Goal: Task Accomplishment & Management: Manage account settings

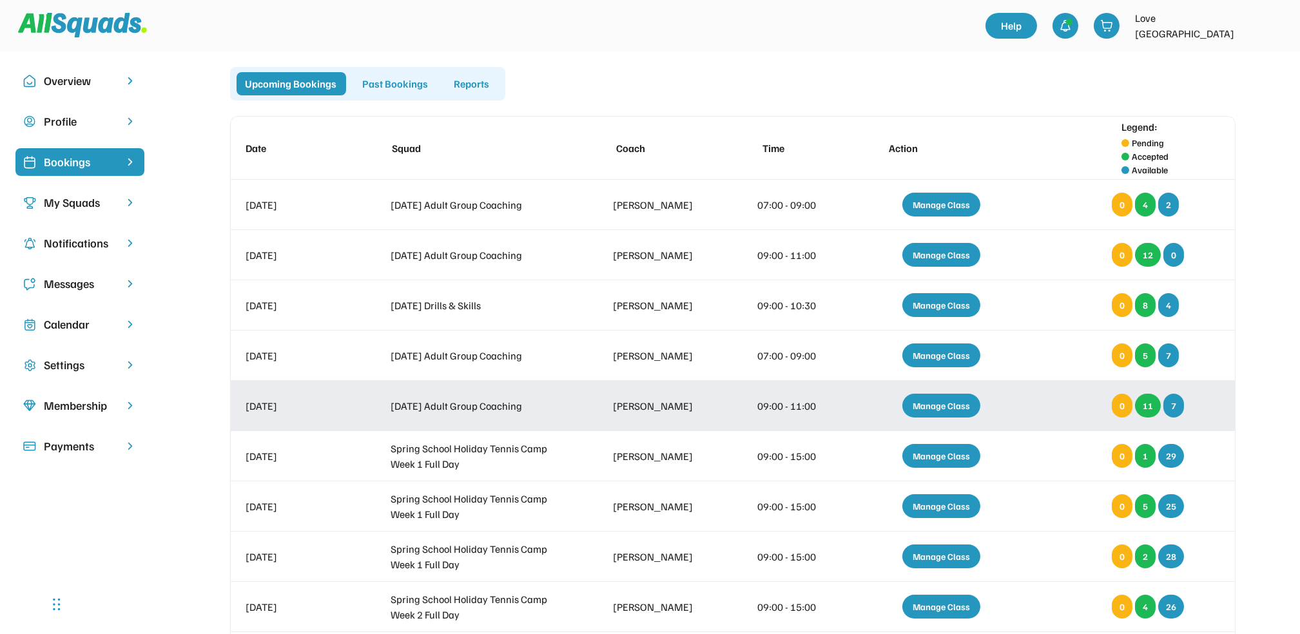
click at [949, 401] on div "Manage Class" at bounding box center [941, 406] width 78 height 24
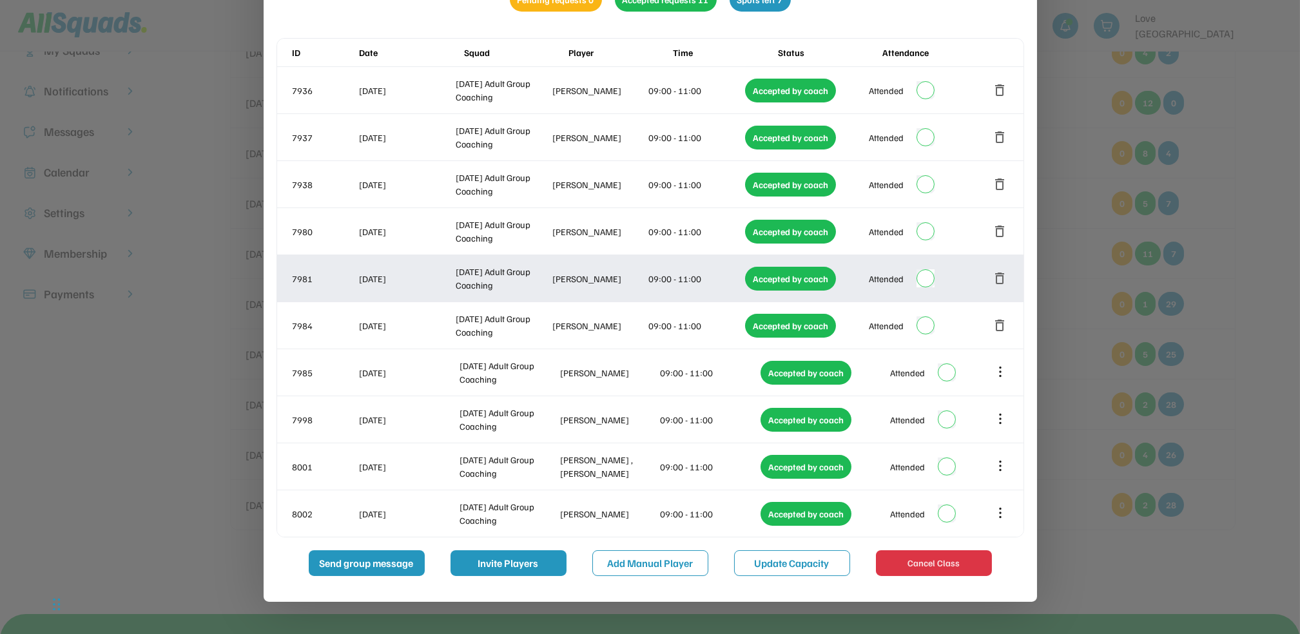
scroll to position [171, 0]
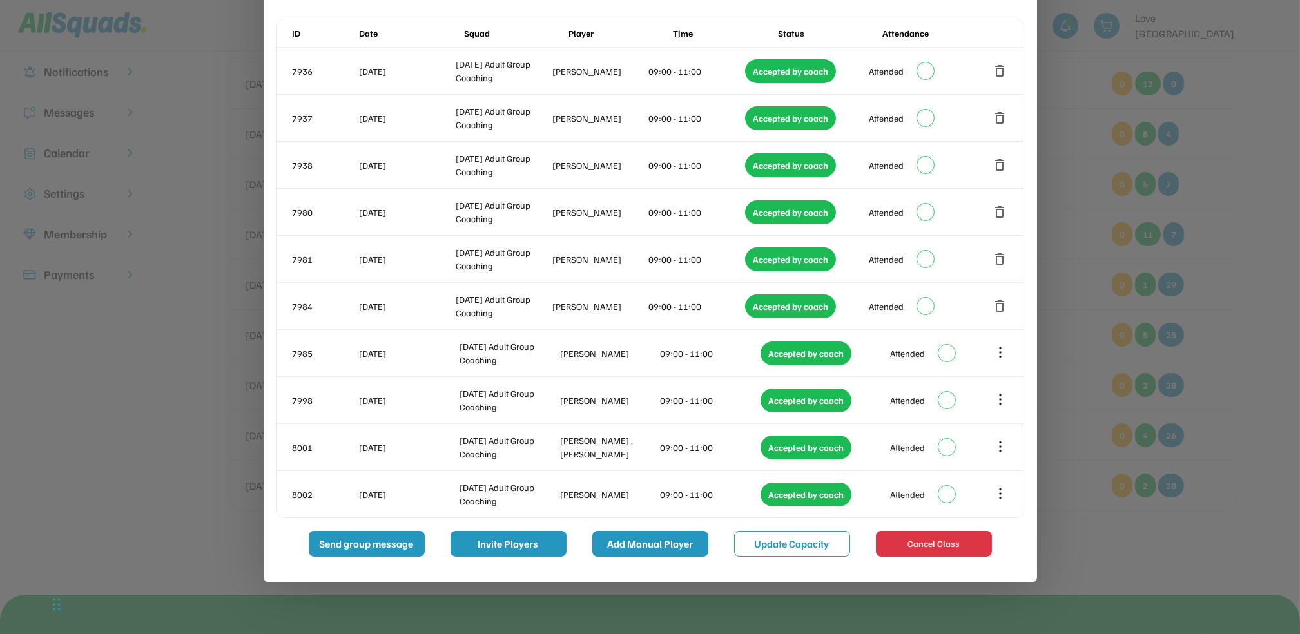
click at [650, 542] on button "Add Manual Player" at bounding box center [650, 544] width 116 height 26
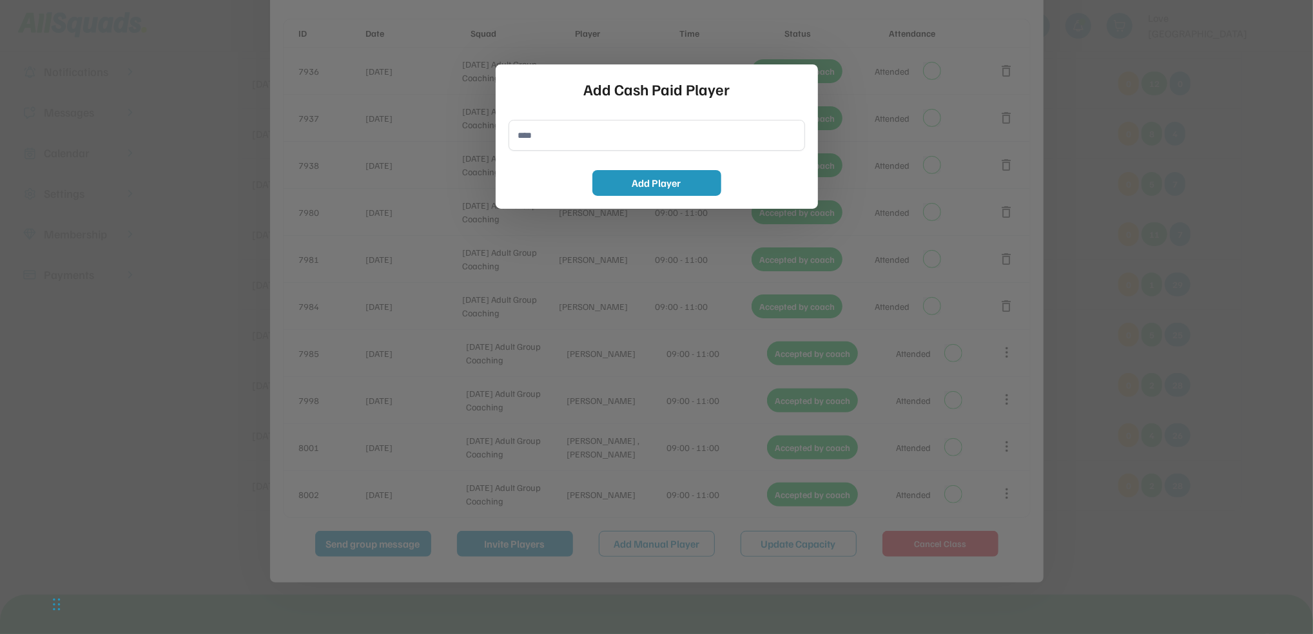
click at [526, 139] on input "input" at bounding box center [656, 135] width 296 height 31
type input "**********"
click at [641, 181] on button "Add Player" at bounding box center [656, 183] width 129 height 26
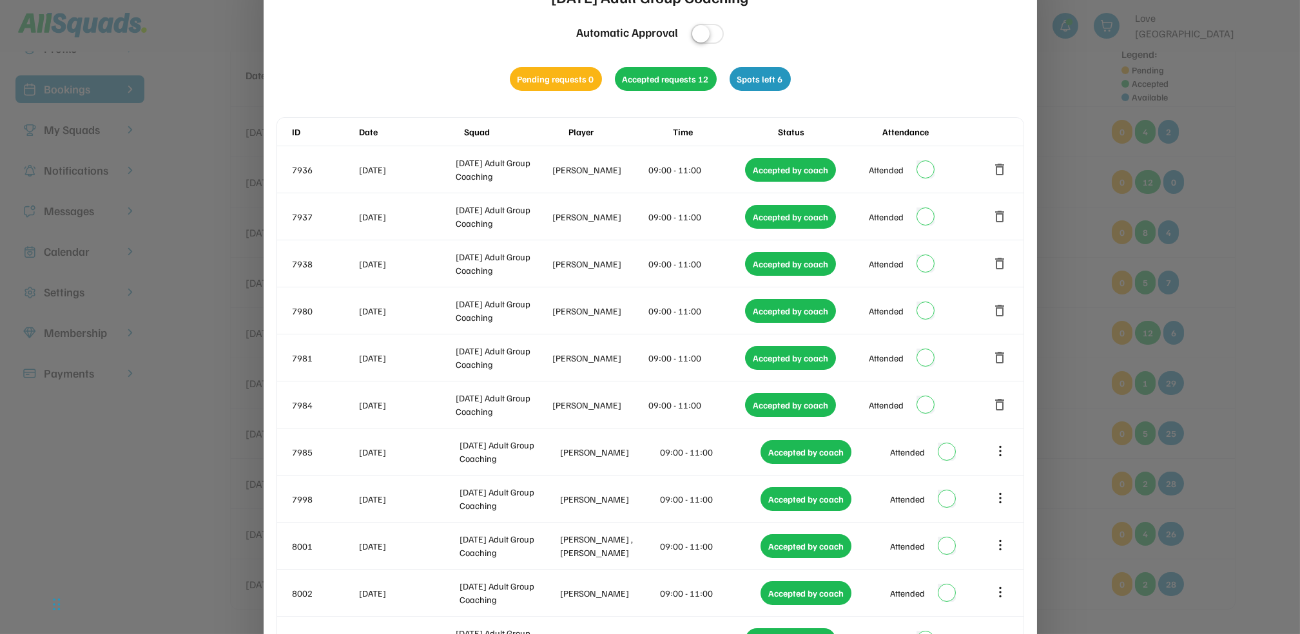
scroll to position [0, 0]
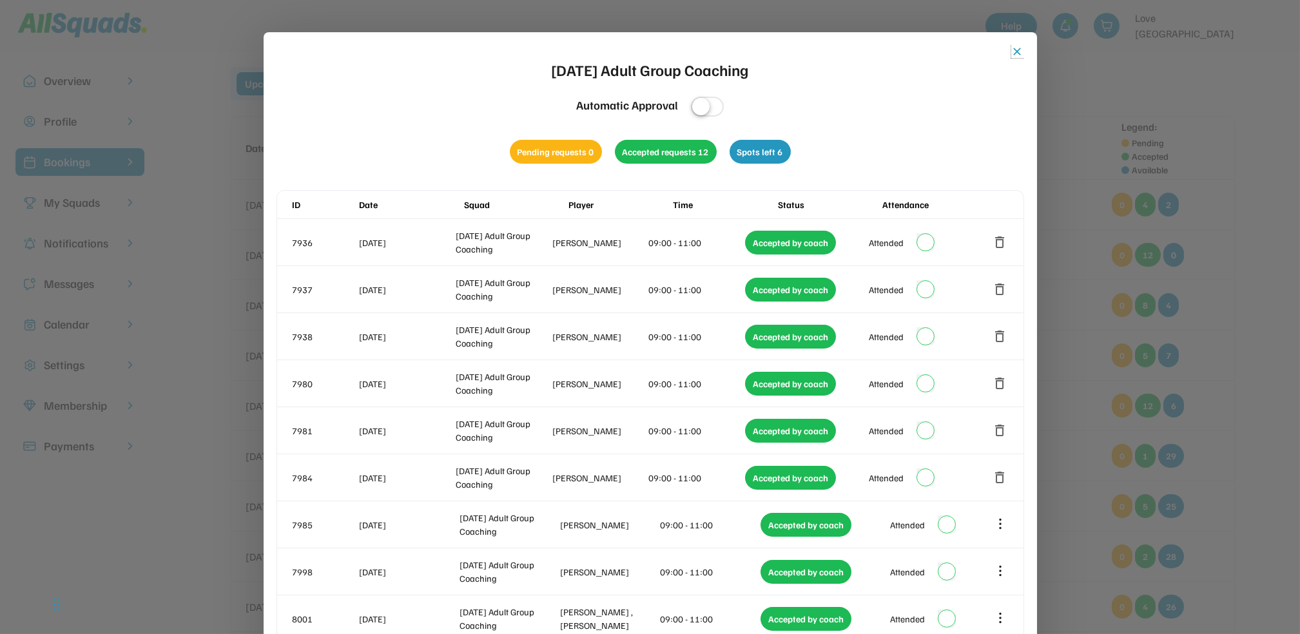
click at [1016, 48] on button "close" at bounding box center [1017, 51] width 13 height 13
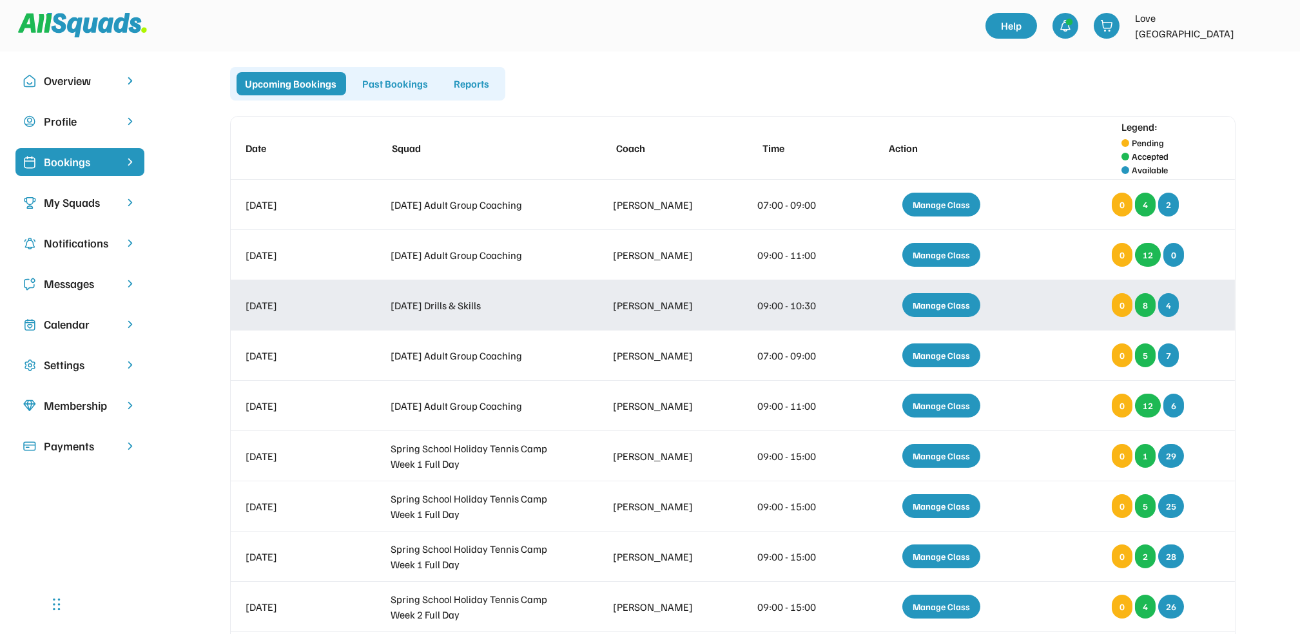
click at [944, 303] on div "Manage Class" at bounding box center [941, 305] width 78 height 24
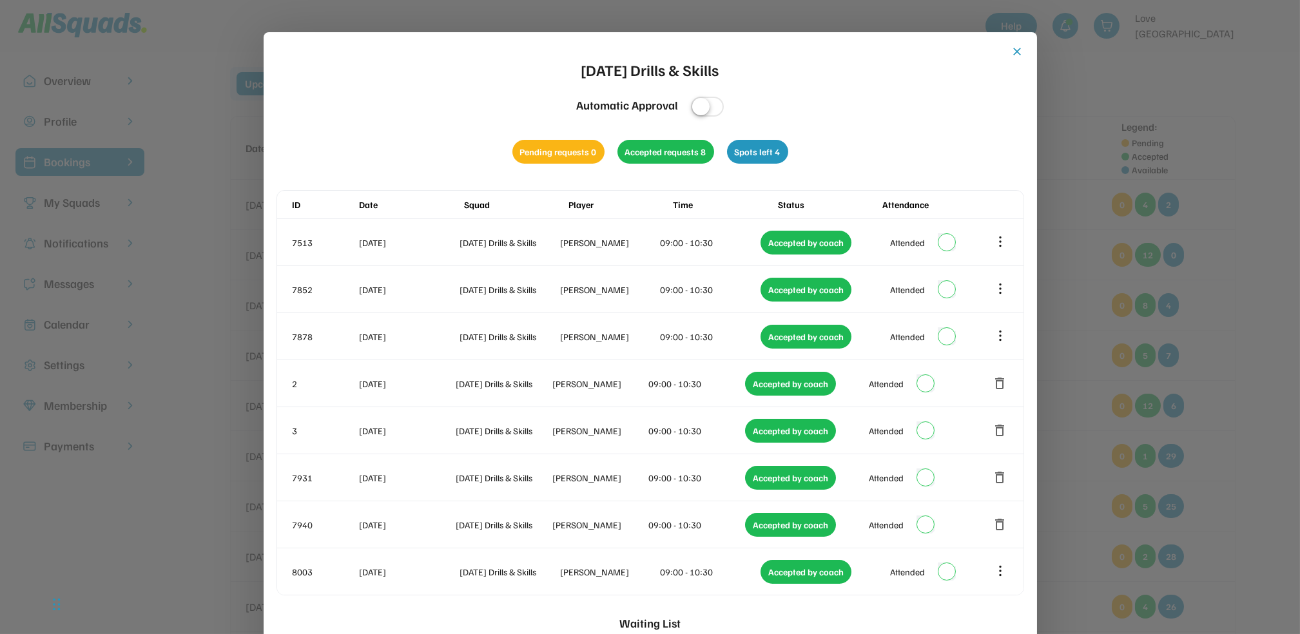
click at [1015, 49] on button "close" at bounding box center [1017, 51] width 13 height 13
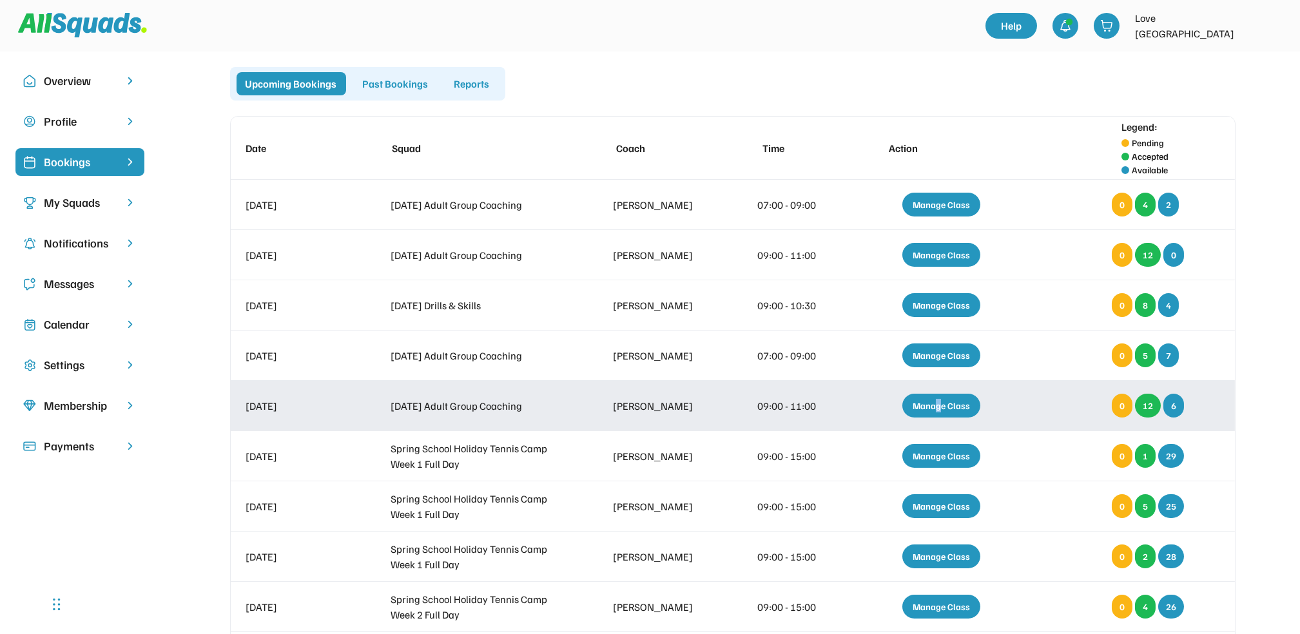
click at [939, 404] on div "Manage Class" at bounding box center [941, 406] width 78 height 24
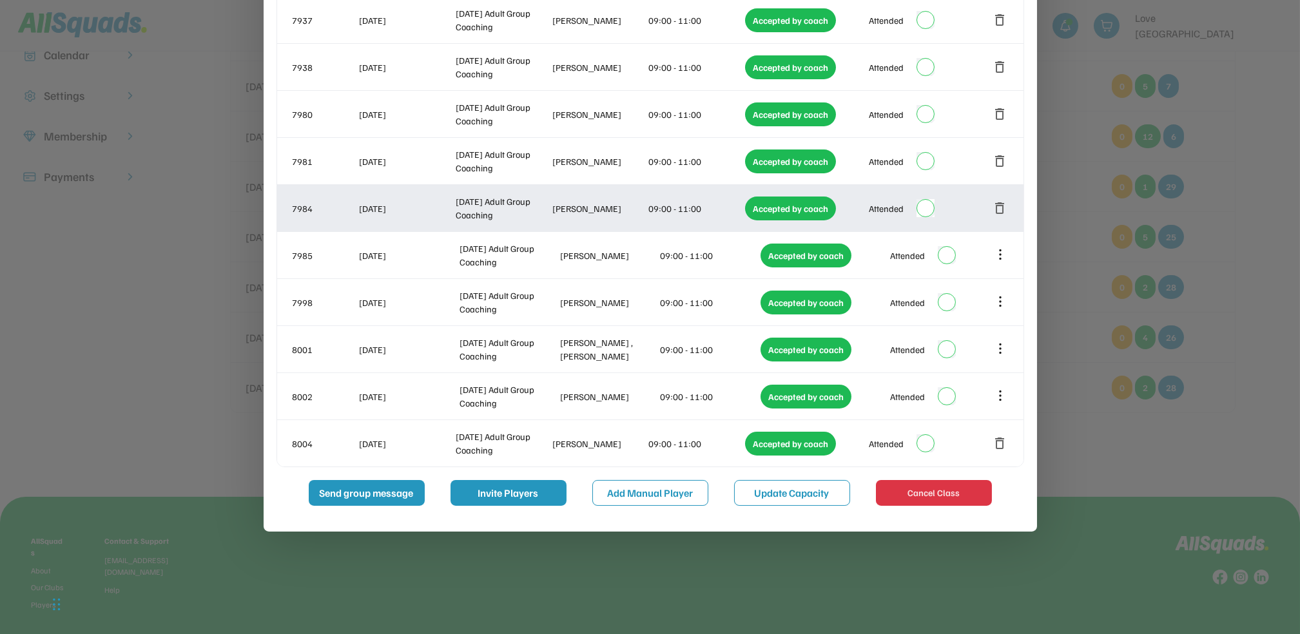
scroll to position [389, 0]
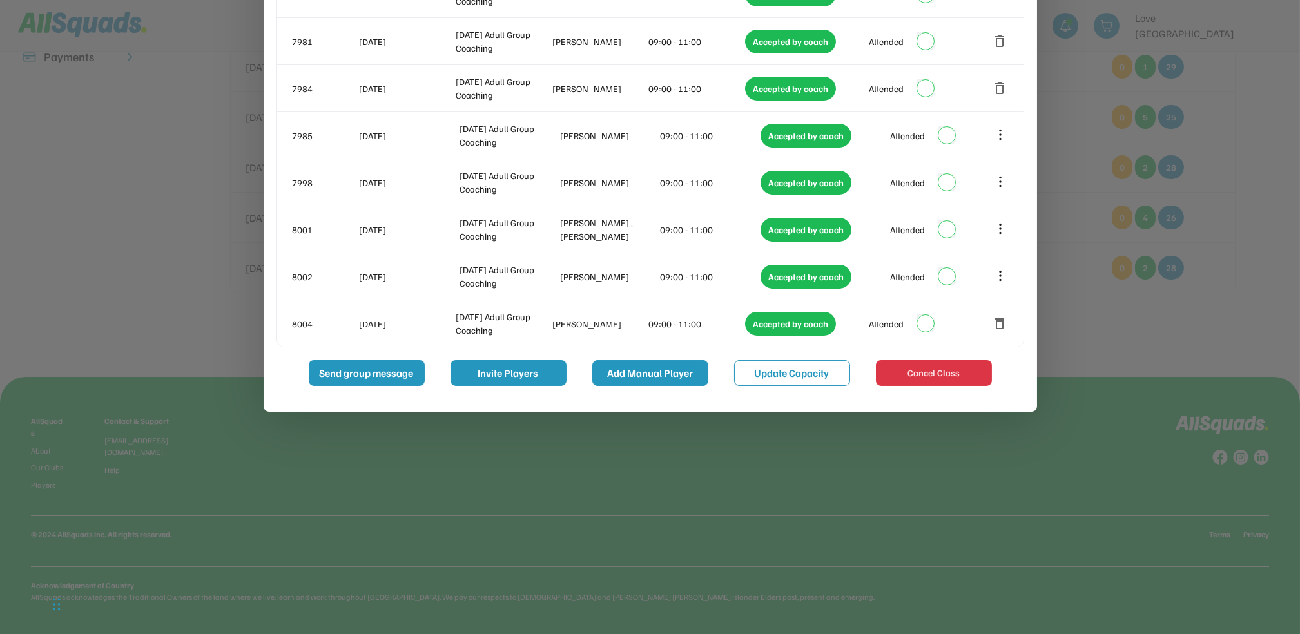
click at [653, 372] on button "Add Manual Player" at bounding box center [650, 373] width 116 height 26
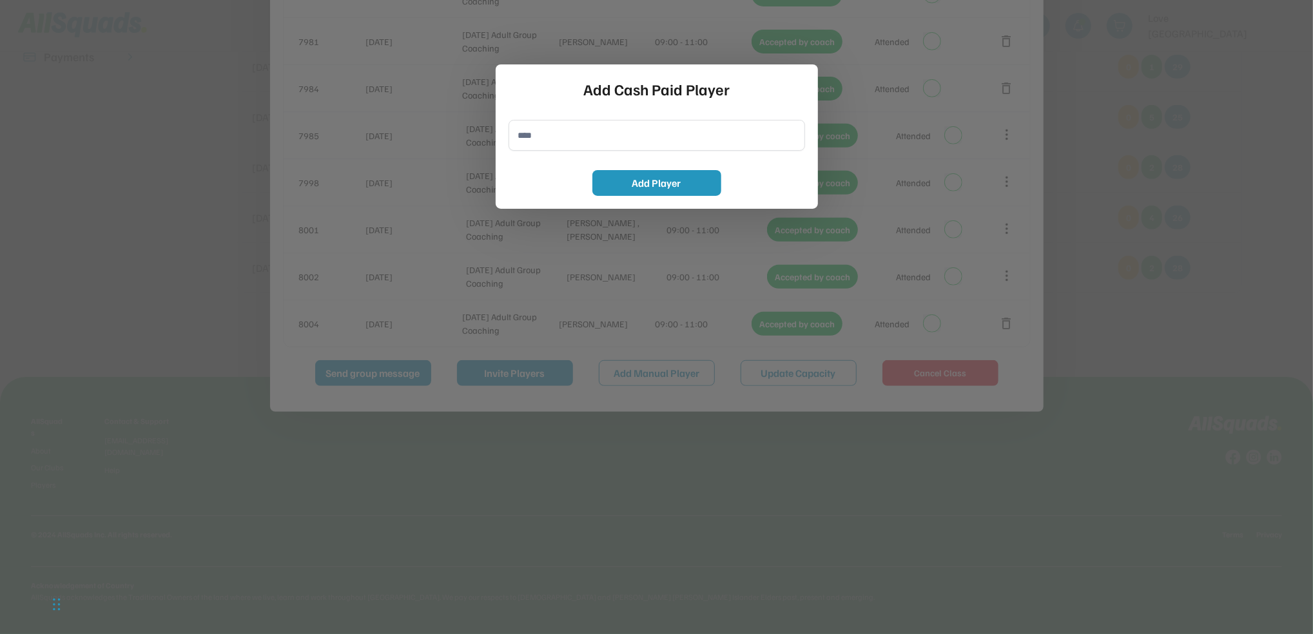
click at [532, 140] on input "input" at bounding box center [656, 135] width 296 height 31
type input "**********"
click at [679, 179] on button "Add Player" at bounding box center [656, 183] width 129 height 26
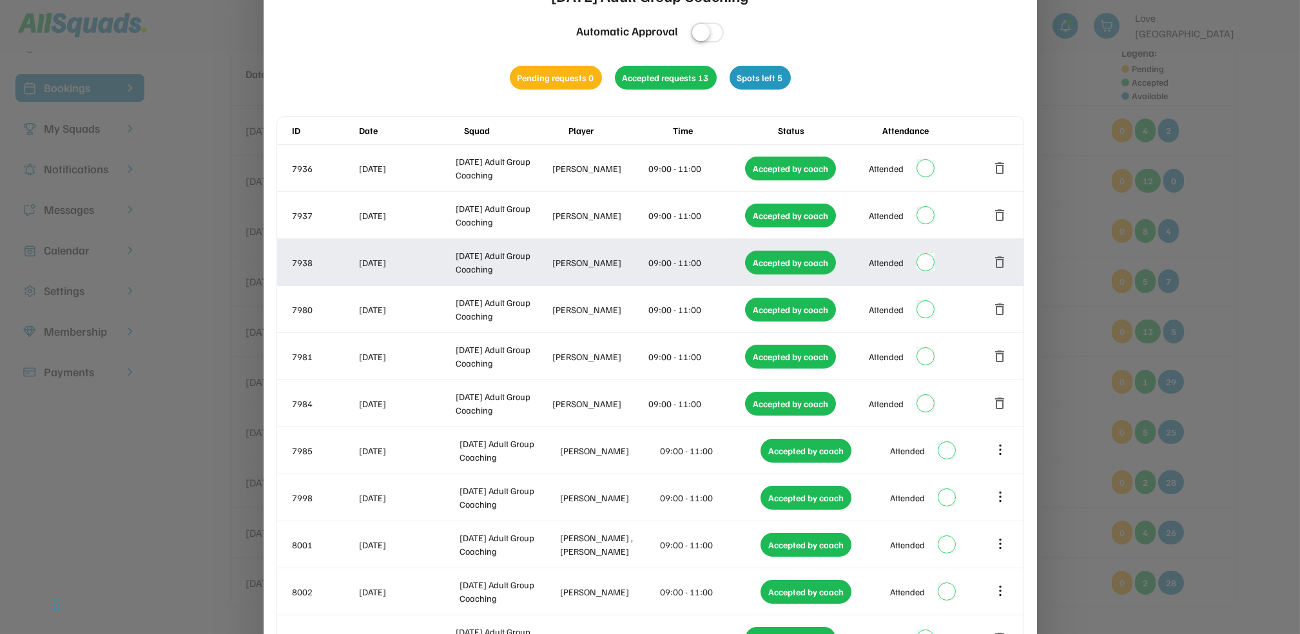
scroll to position [0, 0]
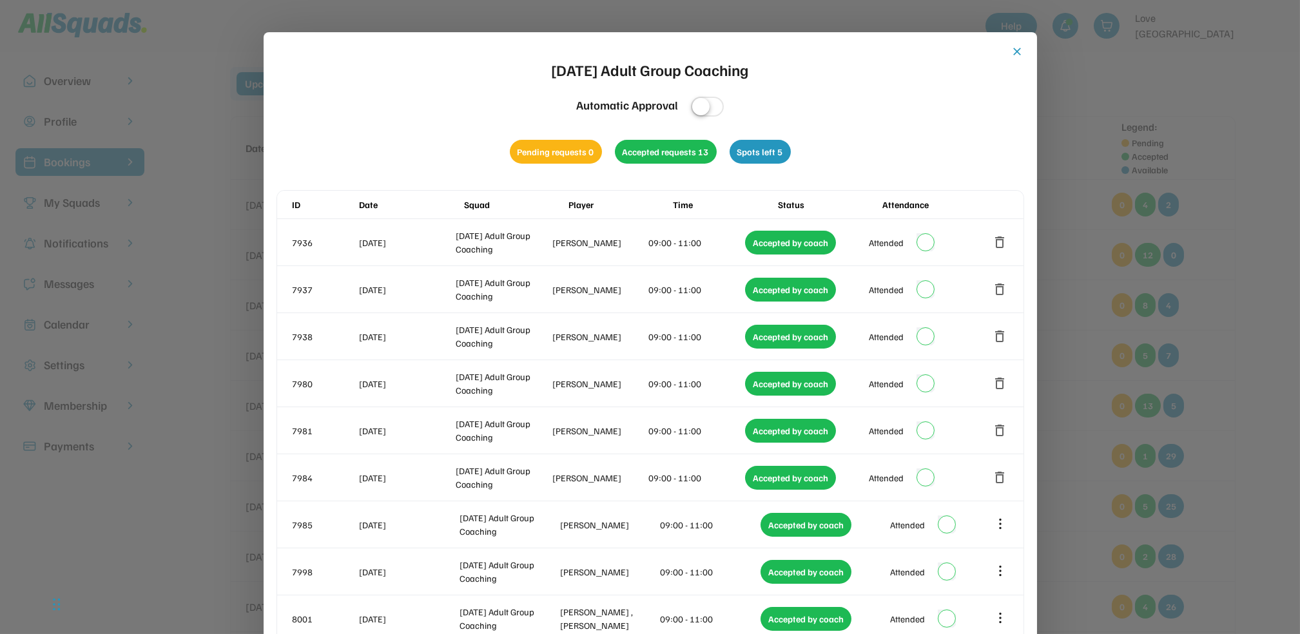
click at [1015, 49] on button "close" at bounding box center [1017, 51] width 13 height 13
